Goal: Communication & Community: Answer question/provide support

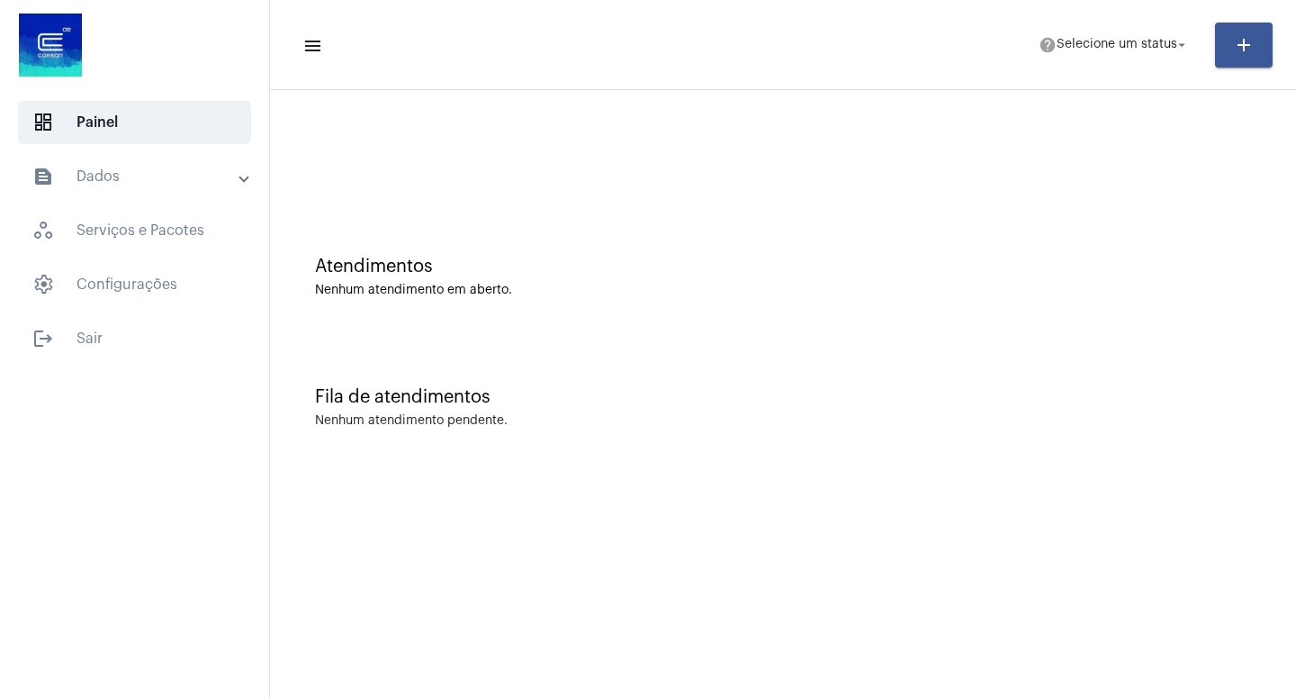
click at [737, 331] on div "Atendimentos Nenhum atendimento em aberto." at bounding box center [783, 268] width 1008 height 131
click at [1191, 41] on button "help Selecione um status arrow_drop_down" at bounding box center [1114, 45] width 173 height 36
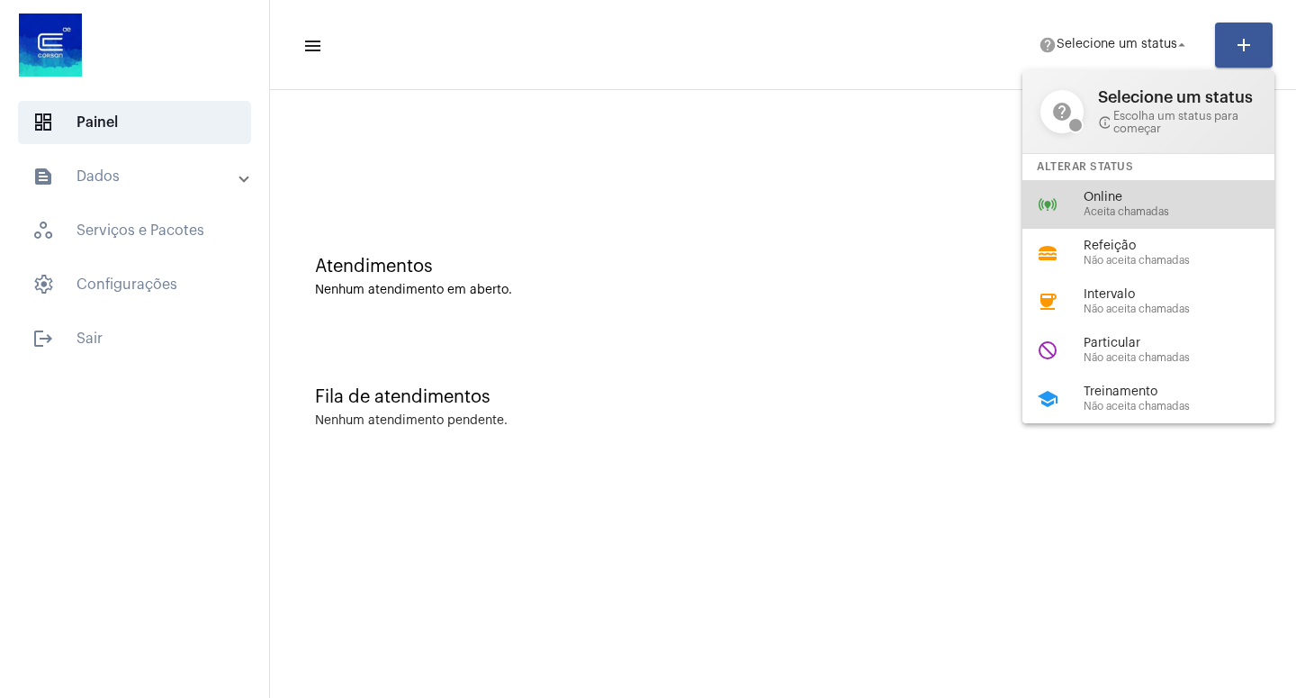
click at [1144, 203] on span "Online" at bounding box center [1186, 198] width 205 height 14
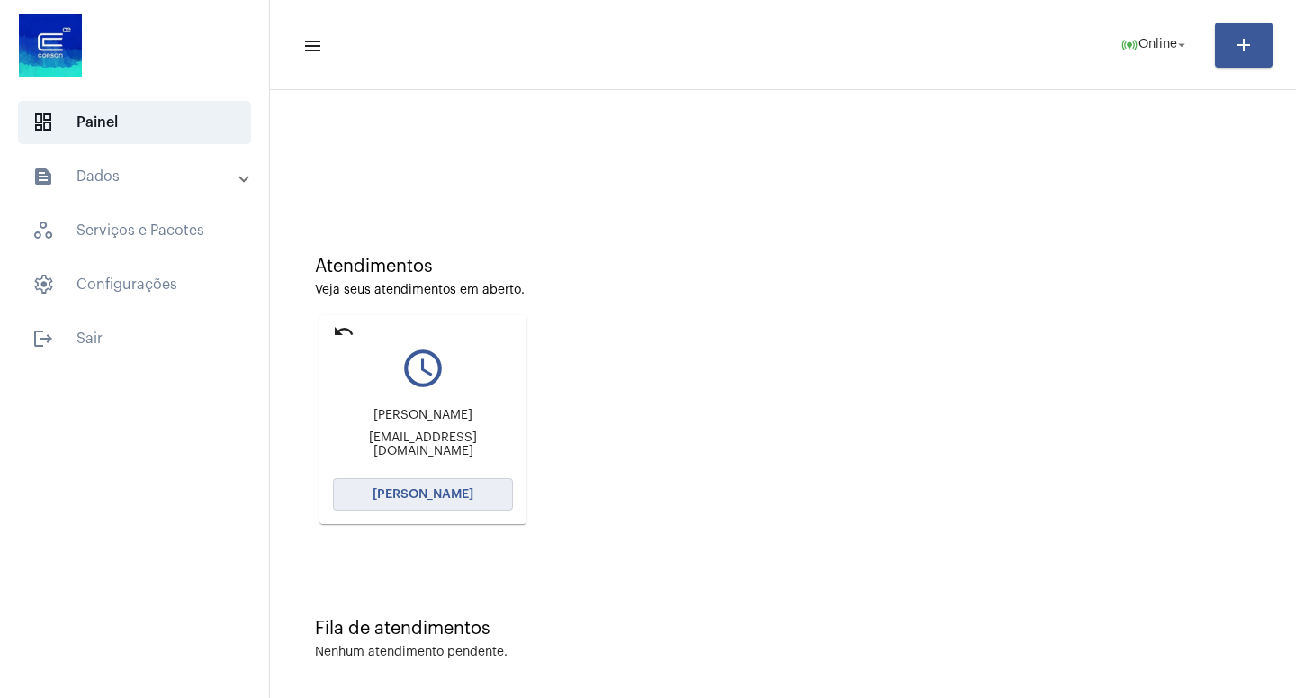
click at [432, 496] on span "[PERSON_NAME]" at bounding box center [423, 494] width 101 height 13
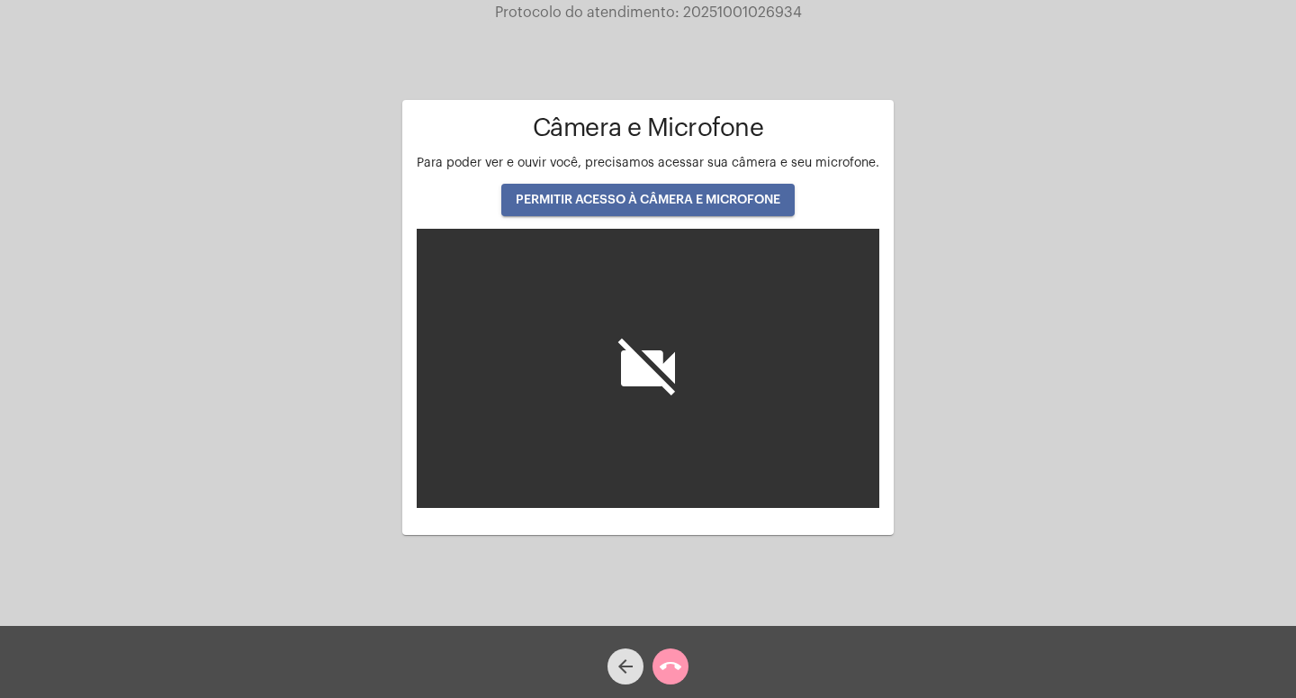
click at [639, 203] on span "PERMITIR ACESSO À CÂMERA E MICROFONE" at bounding box center [648, 200] width 265 height 13
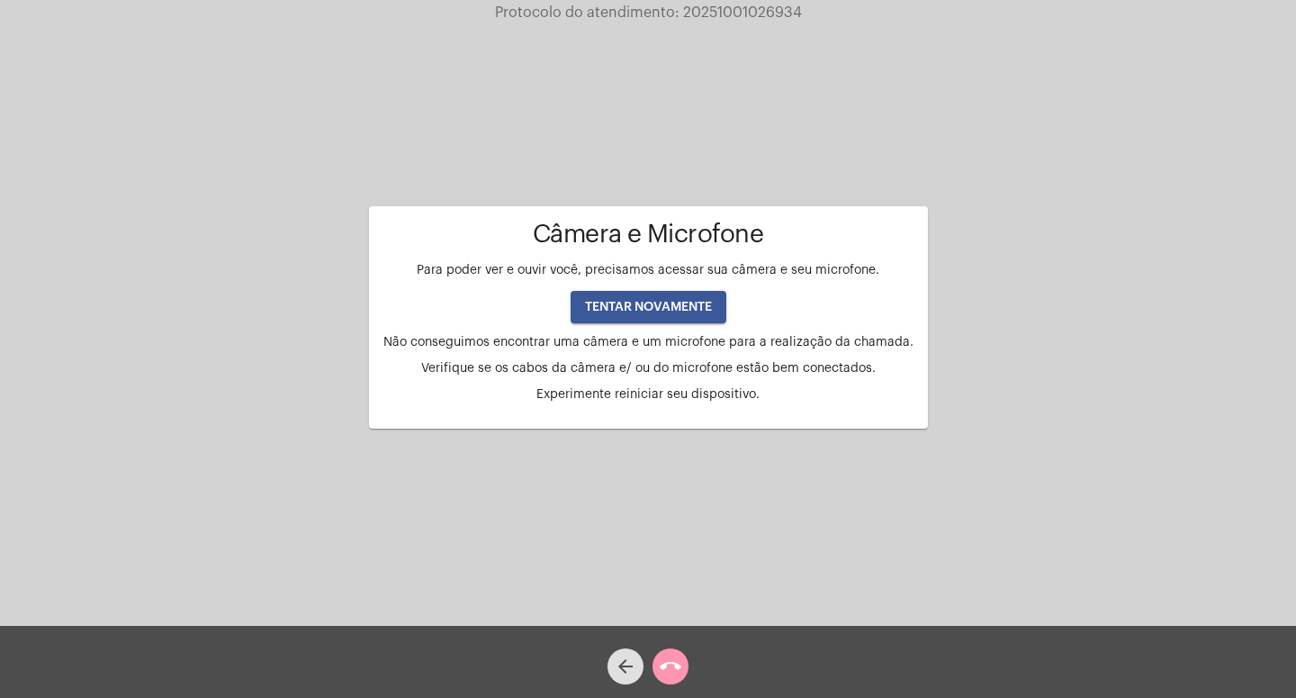
click at [648, 299] on button "TENTAR NOVAMENTE" at bounding box center [649, 307] width 156 height 32
click at [637, 302] on span "TENTAR NOVAMENTE" at bounding box center [648, 307] width 127 height 13
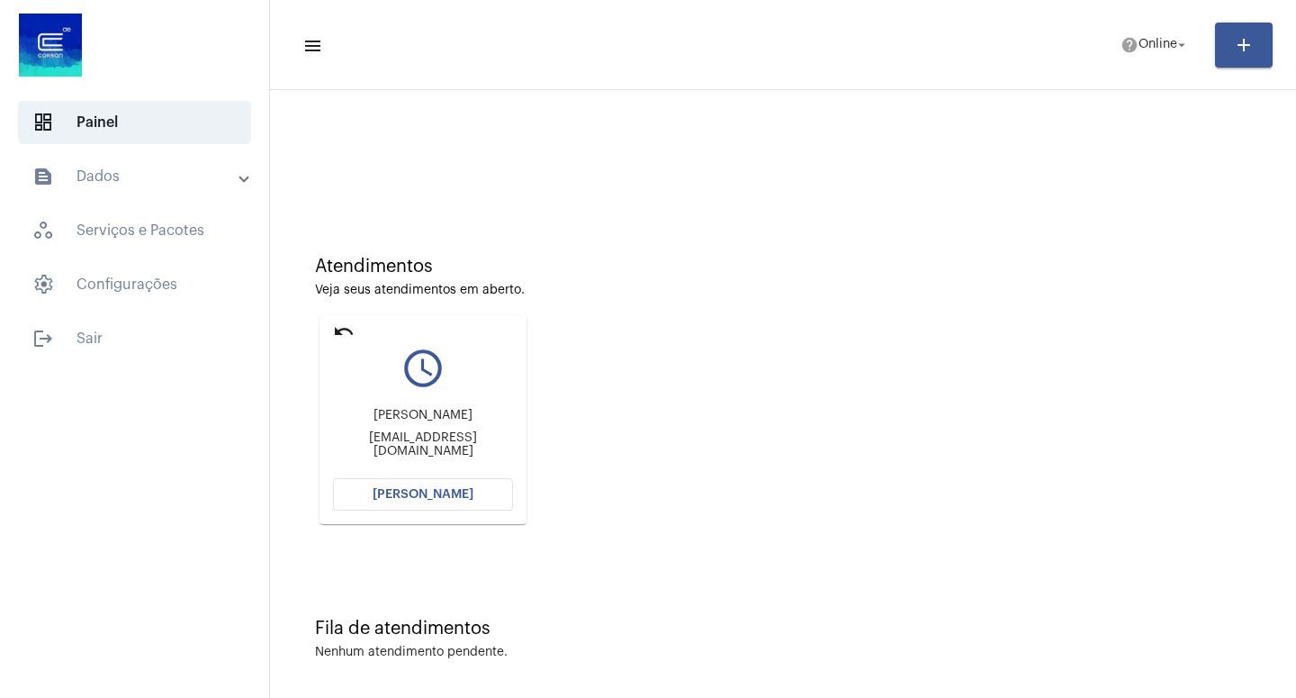
click at [427, 494] on span "[PERSON_NAME]" at bounding box center [423, 494] width 101 height 13
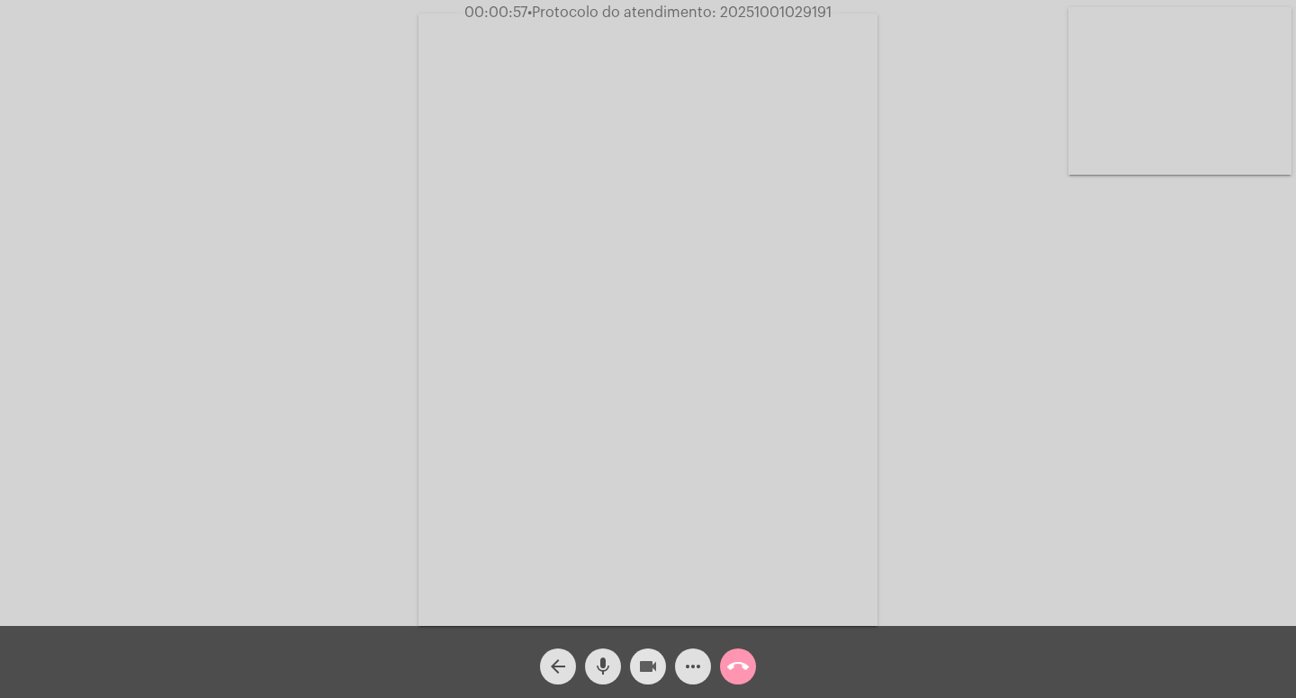
click at [651, 661] on mat-icon "videocam" at bounding box center [648, 666] width 22 height 22
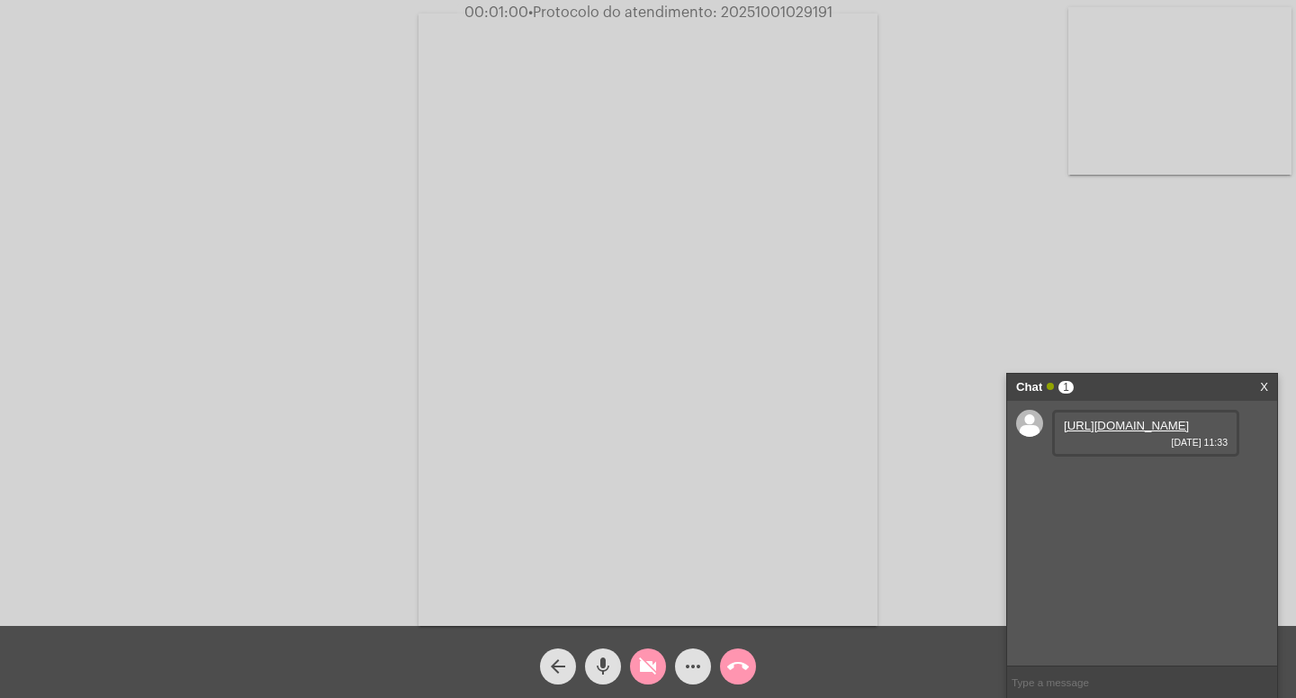
click at [650, 662] on mat-icon "videocam_off" at bounding box center [648, 666] width 22 height 22
click at [649, 663] on mat-icon "videocam" at bounding box center [648, 666] width 22 height 22
click at [606, 659] on mat-icon "mic" at bounding box center [603, 666] width 22 height 22
click at [640, 662] on mat-icon "videocam_off" at bounding box center [648, 666] width 22 height 22
click at [597, 662] on mat-icon "mic_off" at bounding box center [603, 666] width 22 height 22
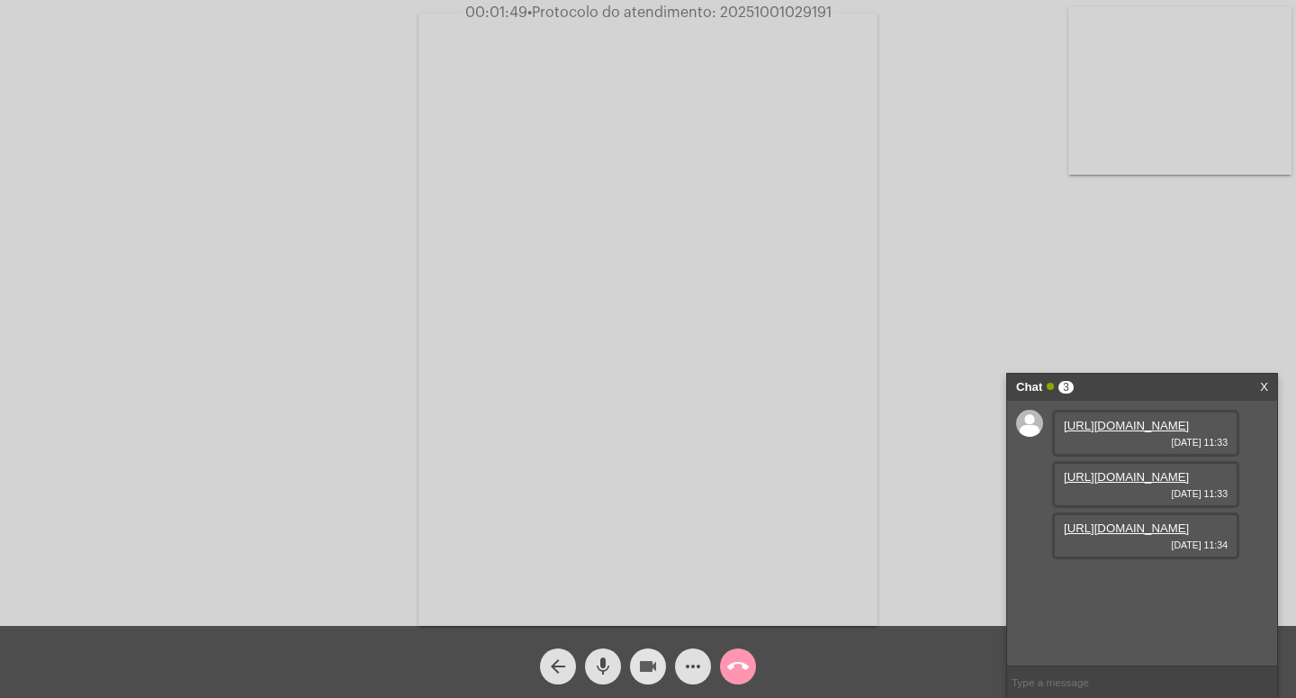
click at [643, 668] on mat-icon "videocam" at bounding box center [648, 666] width 22 height 22
click at [599, 663] on mat-icon "mic" at bounding box center [603, 666] width 22 height 22
click at [602, 670] on mat-icon "mic_off" at bounding box center [603, 666] width 22 height 22
click at [637, 671] on mat-icon "videocam_off" at bounding box center [648, 666] width 22 height 22
click at [643, 665] on mat-icon "videocam" at bounding box center [648, 666] width 22 height 22
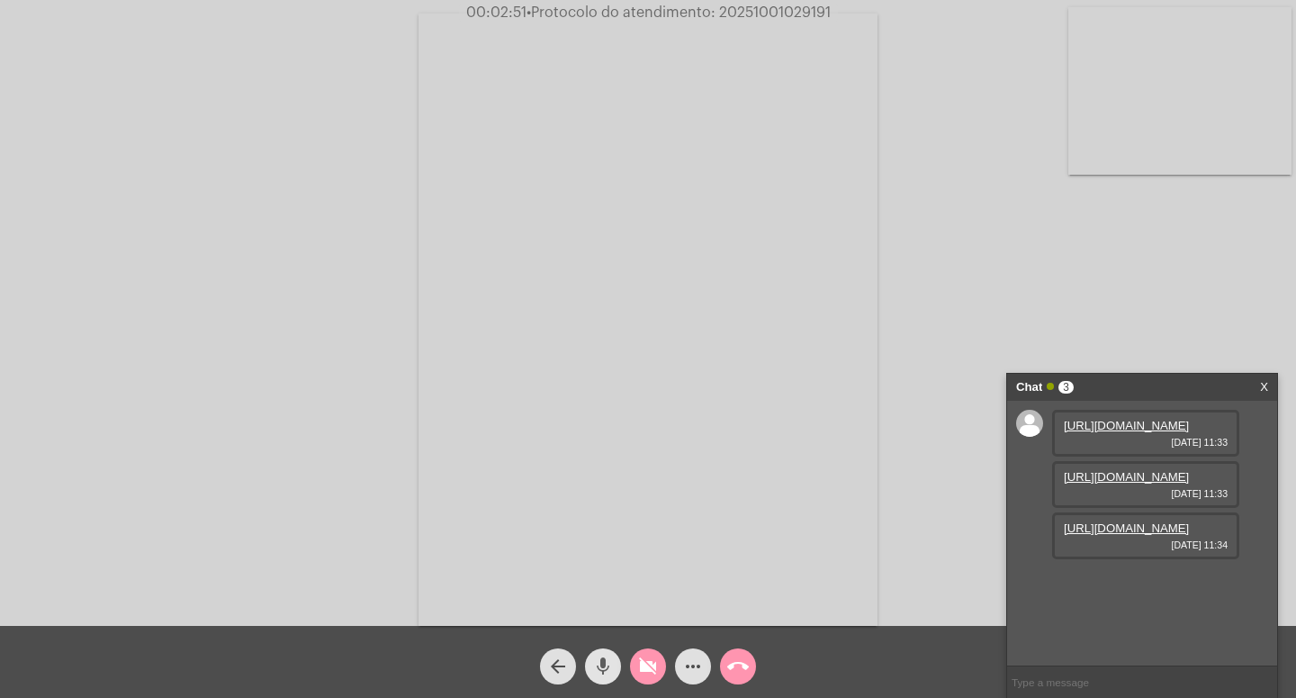
click at [593, 662] on mat-icon "mic" at bounding box center [603, 666] width 22 height 22
click at [1096, 688] on input "text" at bounding box center [1142, 682] width 270 height 32
click at [647, 658] on mat-icon "videocam_off" at bounding box center [648, 666] width 22 height 22
click at [608, 659] on mat-icon "mic_off" at bounding box center [603, 666] width 22 height 22
click at [1042, 690] on input "text" at bounding box center [1142, 682] width 270 height 32
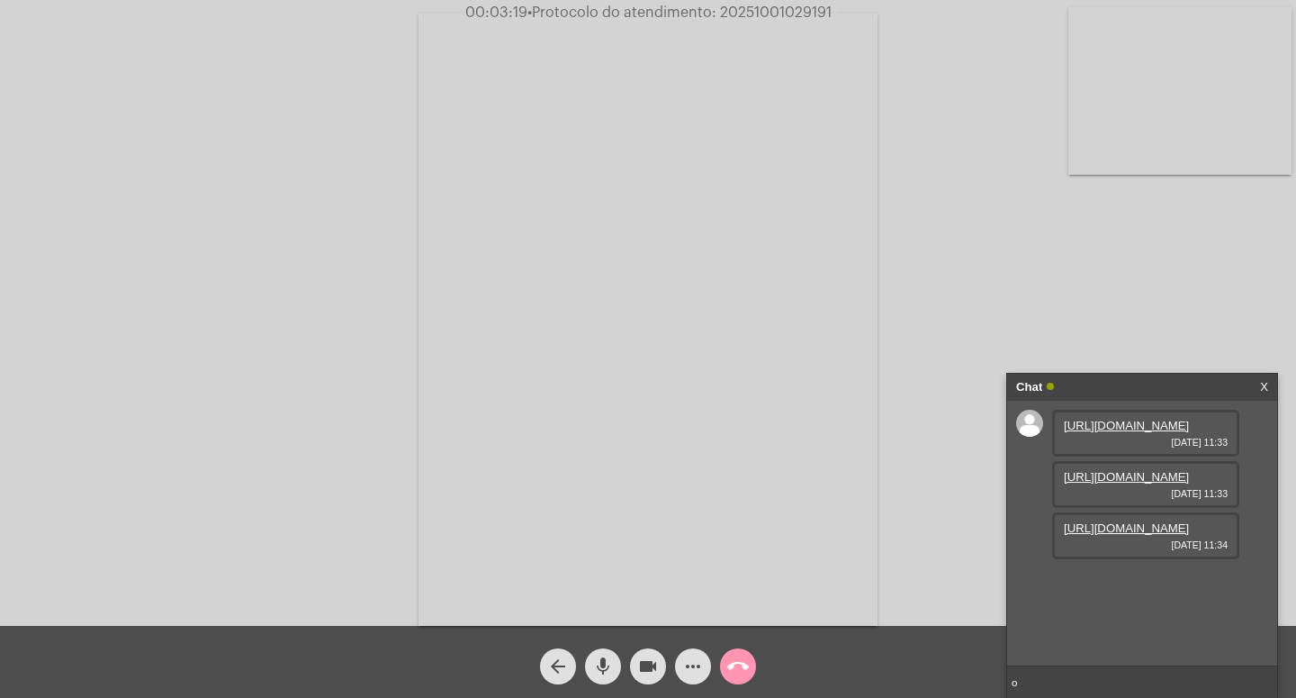
type input "oi"
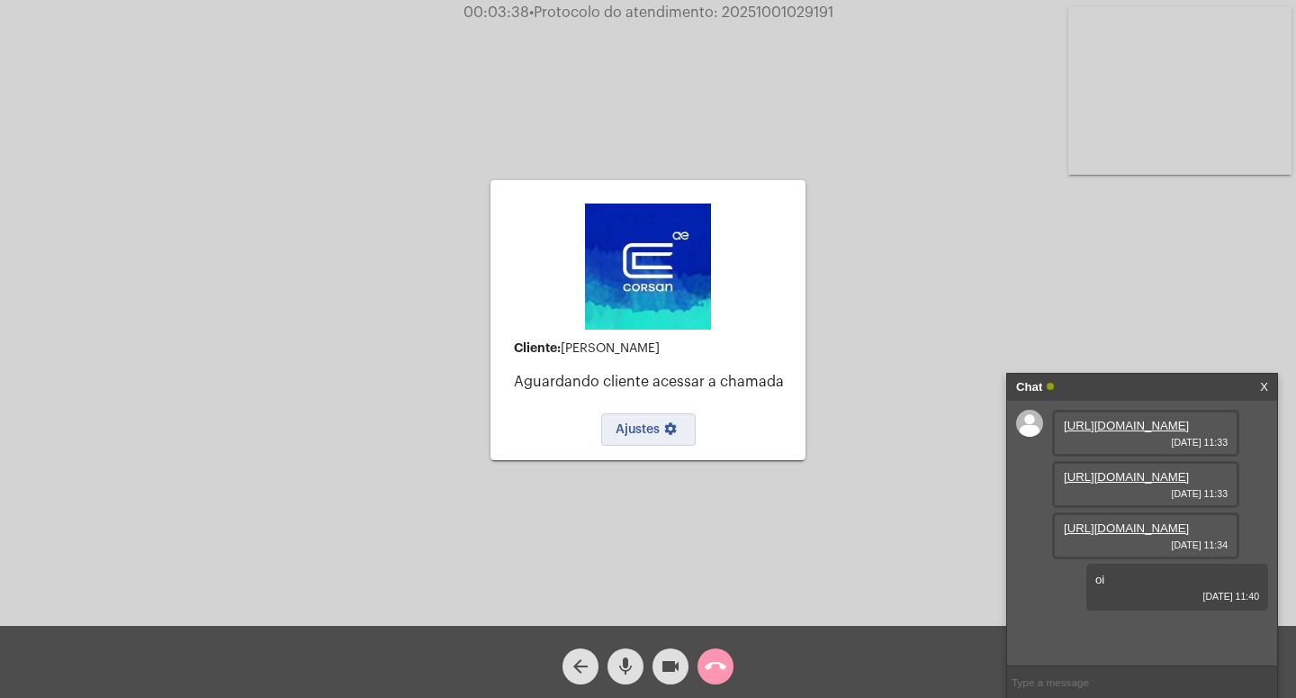
click at [647, 437] on button "Ajustes settings" at bounding box center [648, 429] width 95 height 32
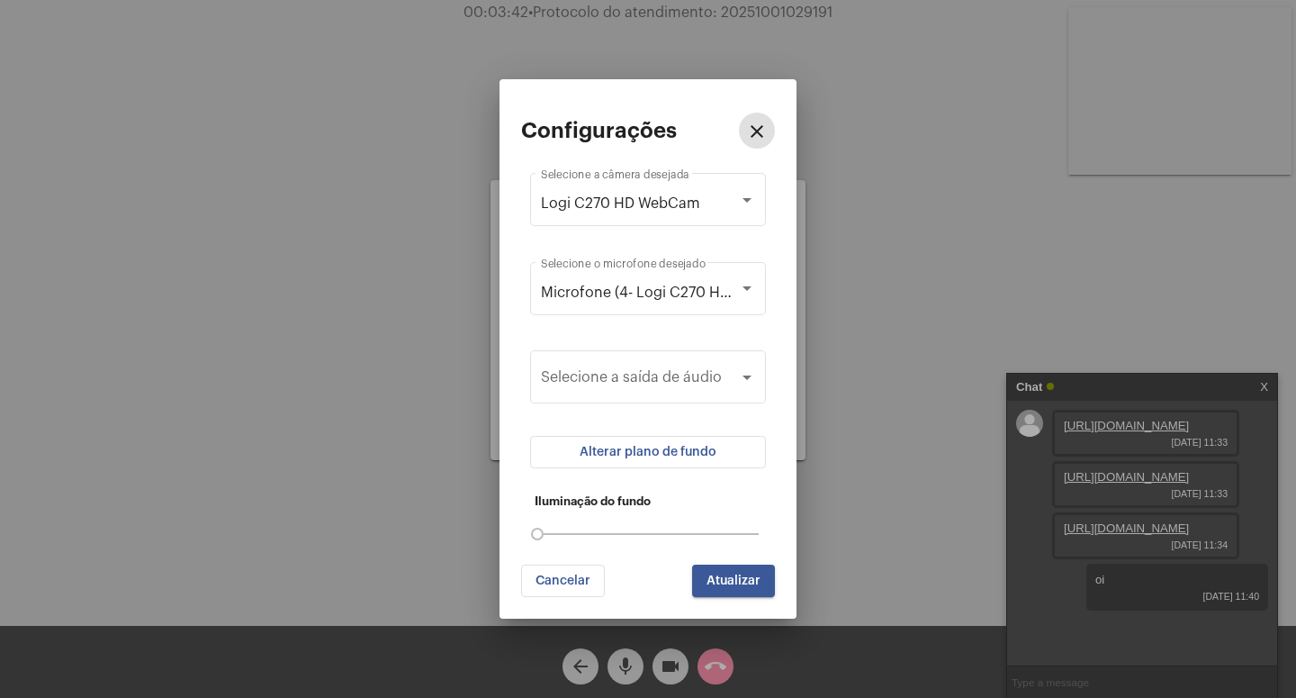
click at [759, 133] on mat-icon "close" at bounding box center [757, 132] width 22 height 22
